Goal: Navigation & Orientation: Find specific page/section

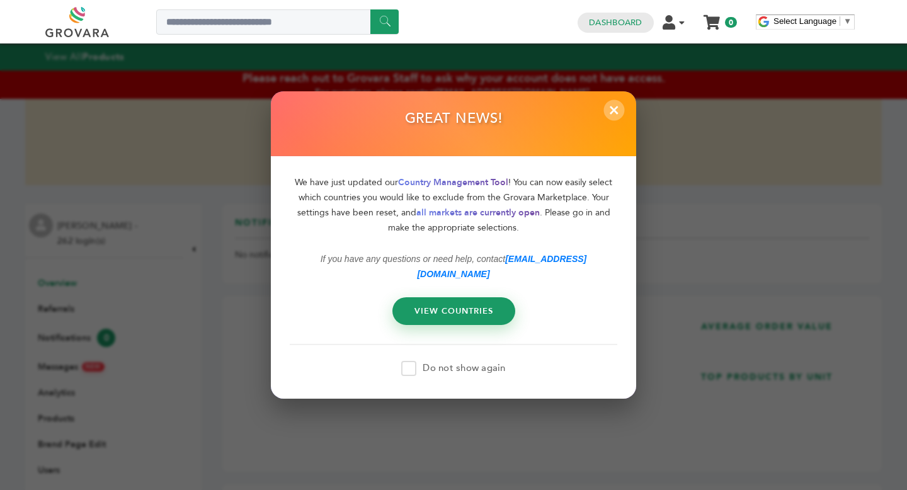
click at [618, 109] on span "×" at bounding box center [614, 110] width 21 height 21
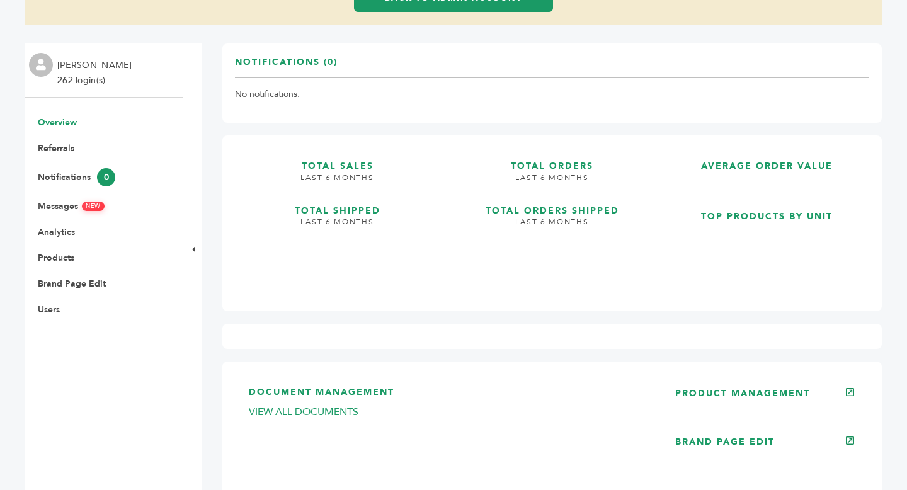
scroll to position [367, 0]
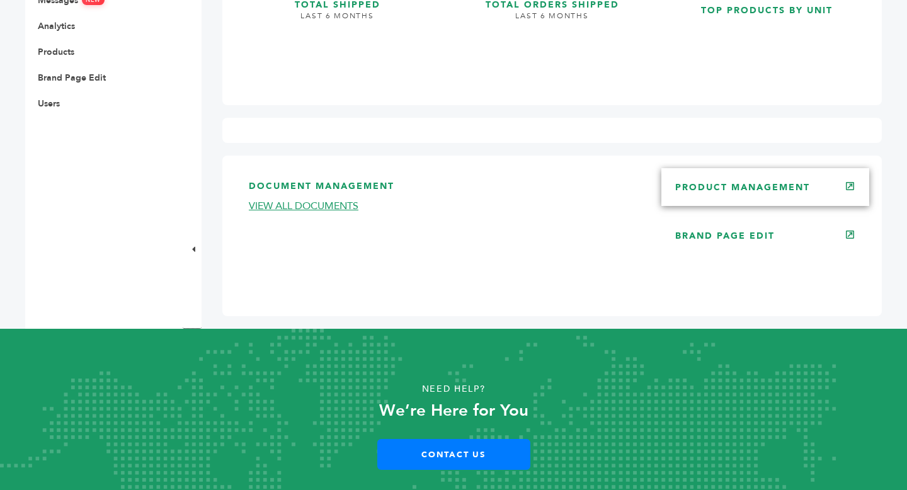
click at [765, 191] on link "PRODUCT MANAGEMENT" at bounding box center [742, 187] width 135 height 12
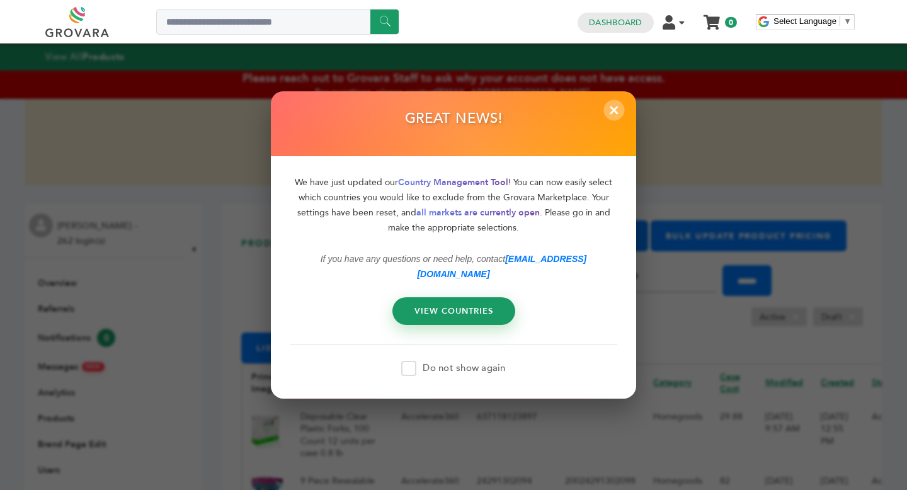
click at [615, 115] on span "×" at bounding box center [614, 110] width 21 height 21
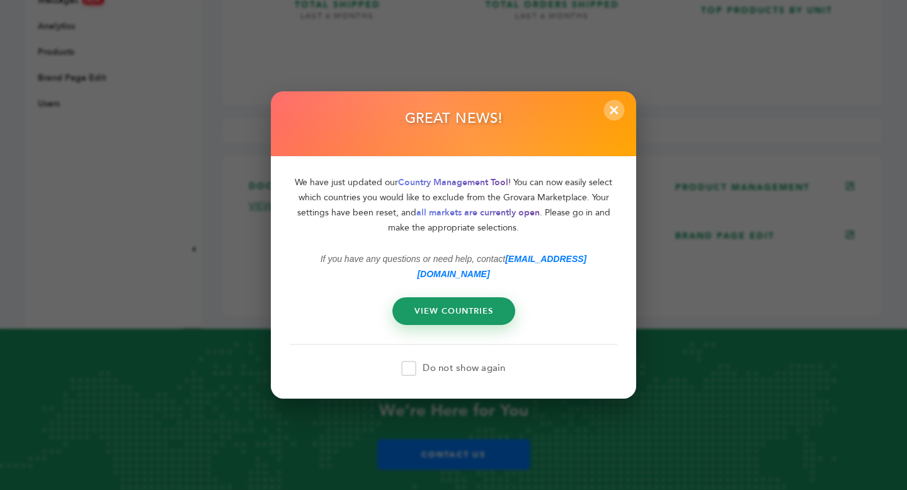
click at [609, 117] on span "×" at bounding box center [614, 110] width 21 height 21
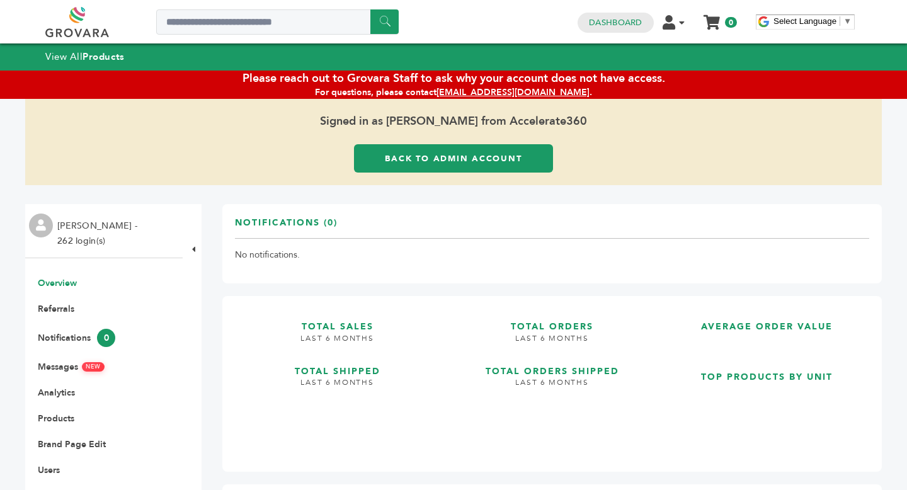
click at [490, 156] on link "Back to Admin Account" at bounding box center [453, 158] width 199 height 28
